Goal: Find specific page/section: Find specific page/section

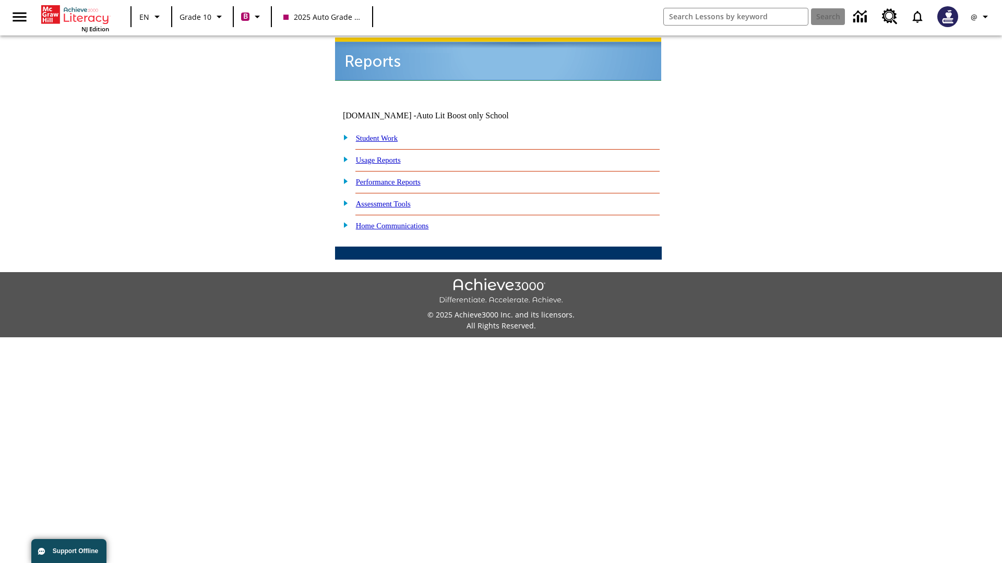
click at [383, 134] on link "Student Work" at bounding box center [377, 138] width 42 height 8
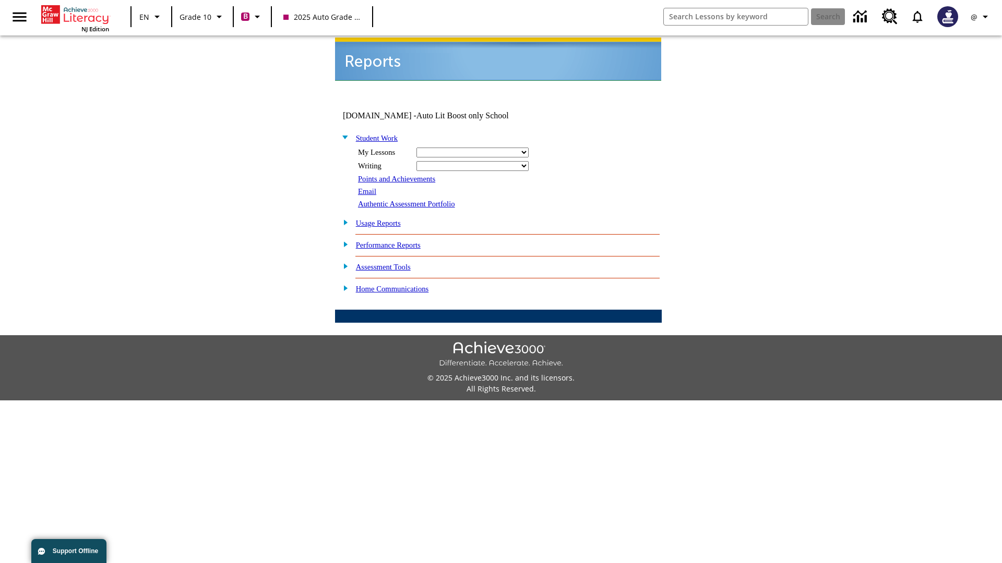
select select "/options/reports/?report_id=24&atype=2&section=2"
